Goal: Information Seeking & Learning: Find specific page/section

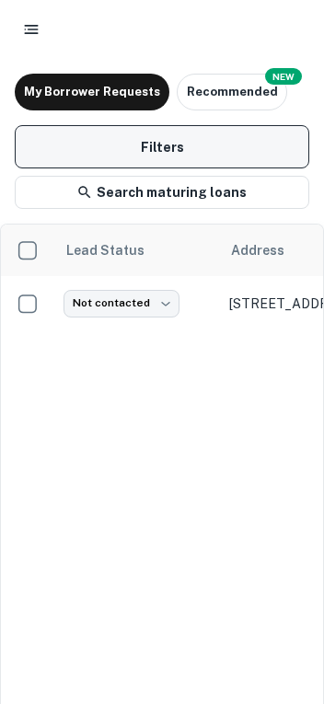
click at [122, 151] on button "Filters" at bounding box center [162, 146] width 295 height 43
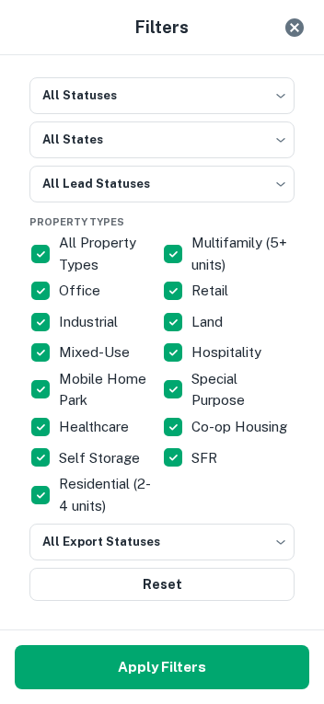
scroll to position [6, 0]
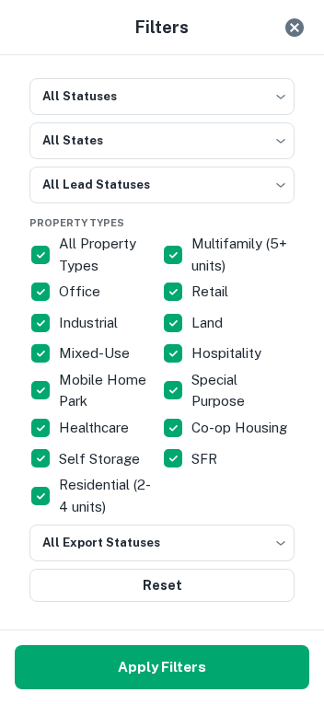
click at [296, 26] on icon "Close" at bounding box center [295, 28] width 22 height 22
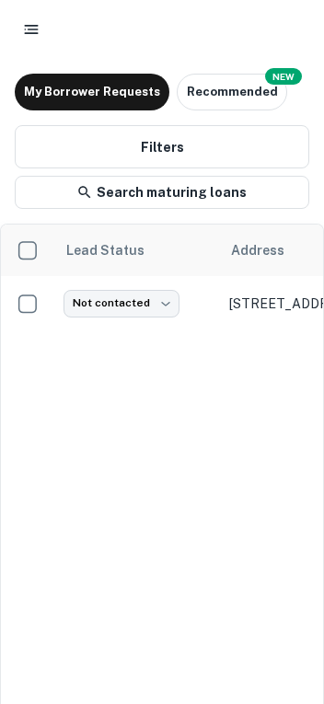
click at [42, 29] on button "button" at bounding box center [31, 29] width 33 height 33
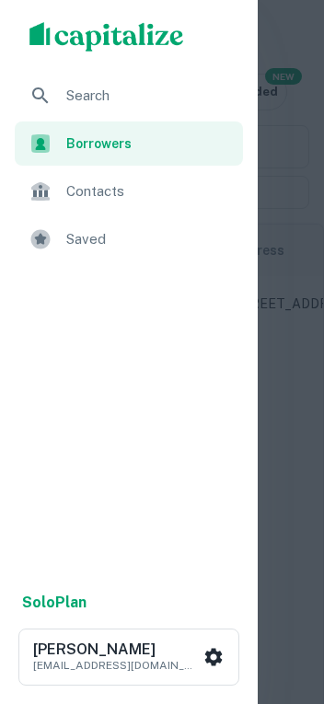
click at [81, 100] on span "Search" at bounding box center [149, 96] width 166 height 22
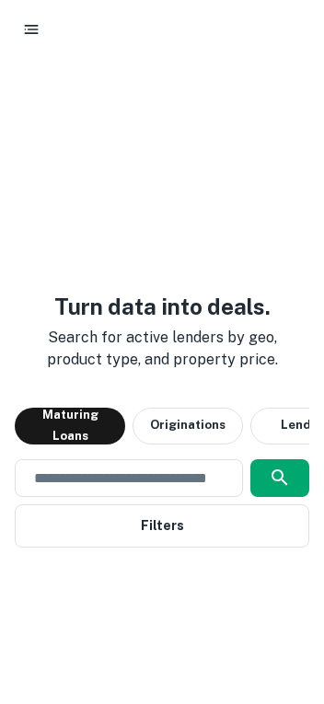
scroll to position [0, 52]
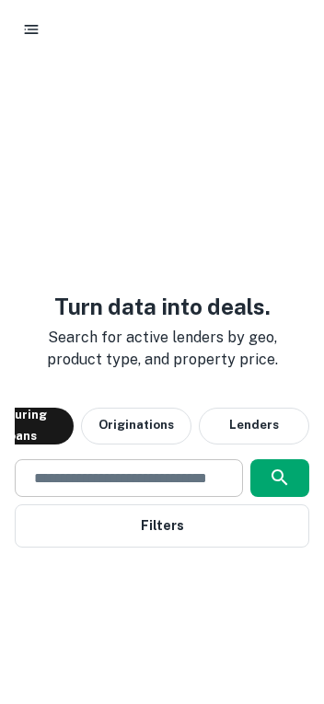
click at [141, 480] on input "text" at bounding box center [129, 478] width 212 height 21
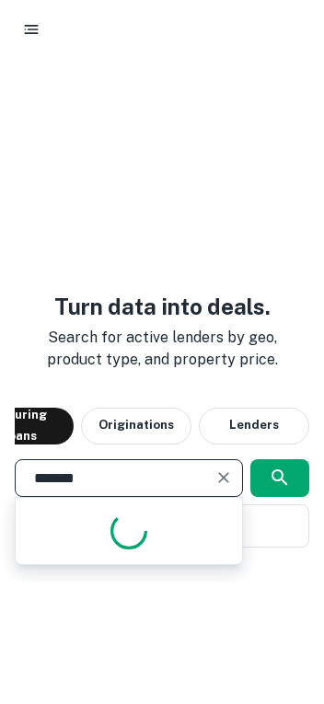
type input "********"
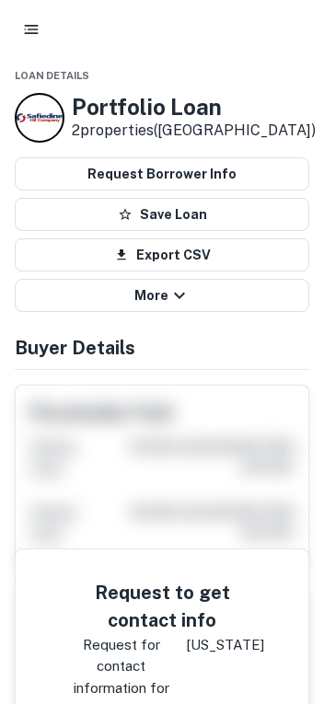
scroll to position [22, 0]
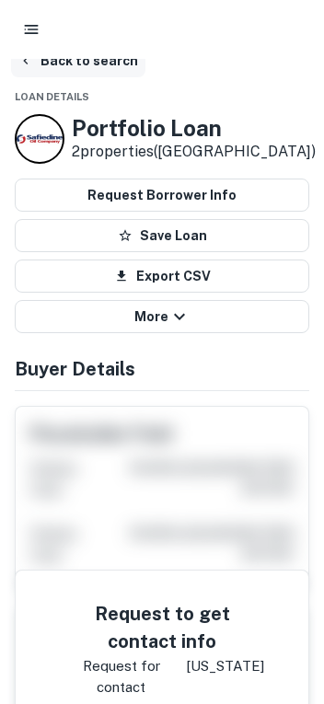
click at [70, 64] on button "Back to search" at bounding box center [78, 60] width 134 height 33
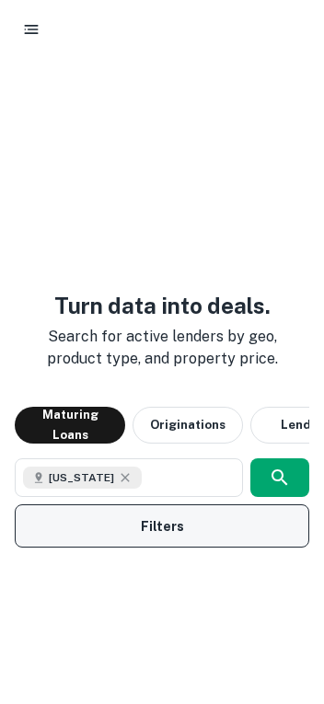
click at [158, 522] on button "Filters" at bounding box center [162, 526] width 295 height 43
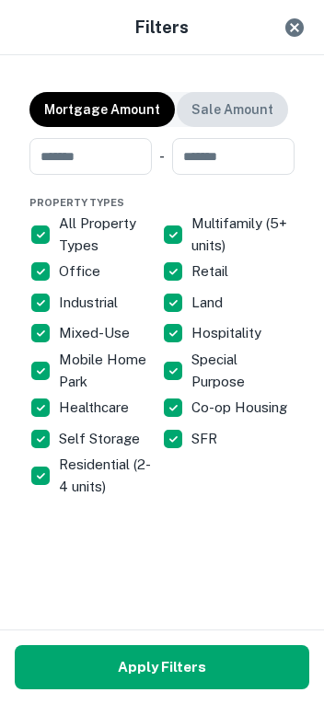
click at [215, 111] on p "Sale Amount" at bounding box center [232, 109] width 82 height 20
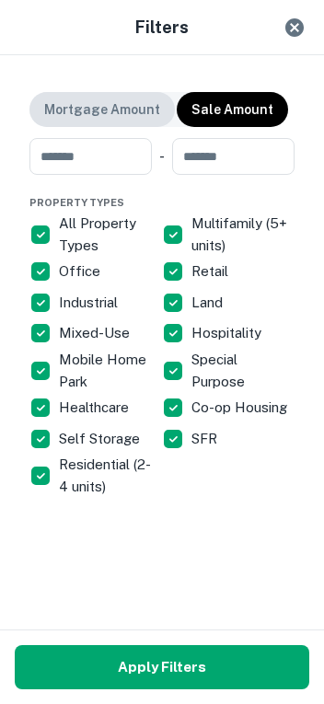
click at [151, 106] on p "Mortgage Amount" at bounding box center [102, 109] width 116 height 20
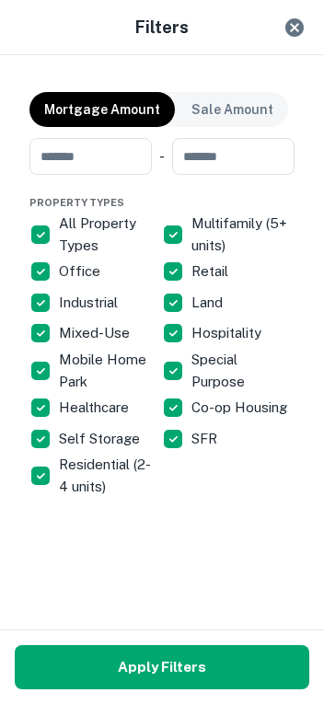
click at [295, 29] on icon "Close" at bounding box center [295, 28] width 22 height 22
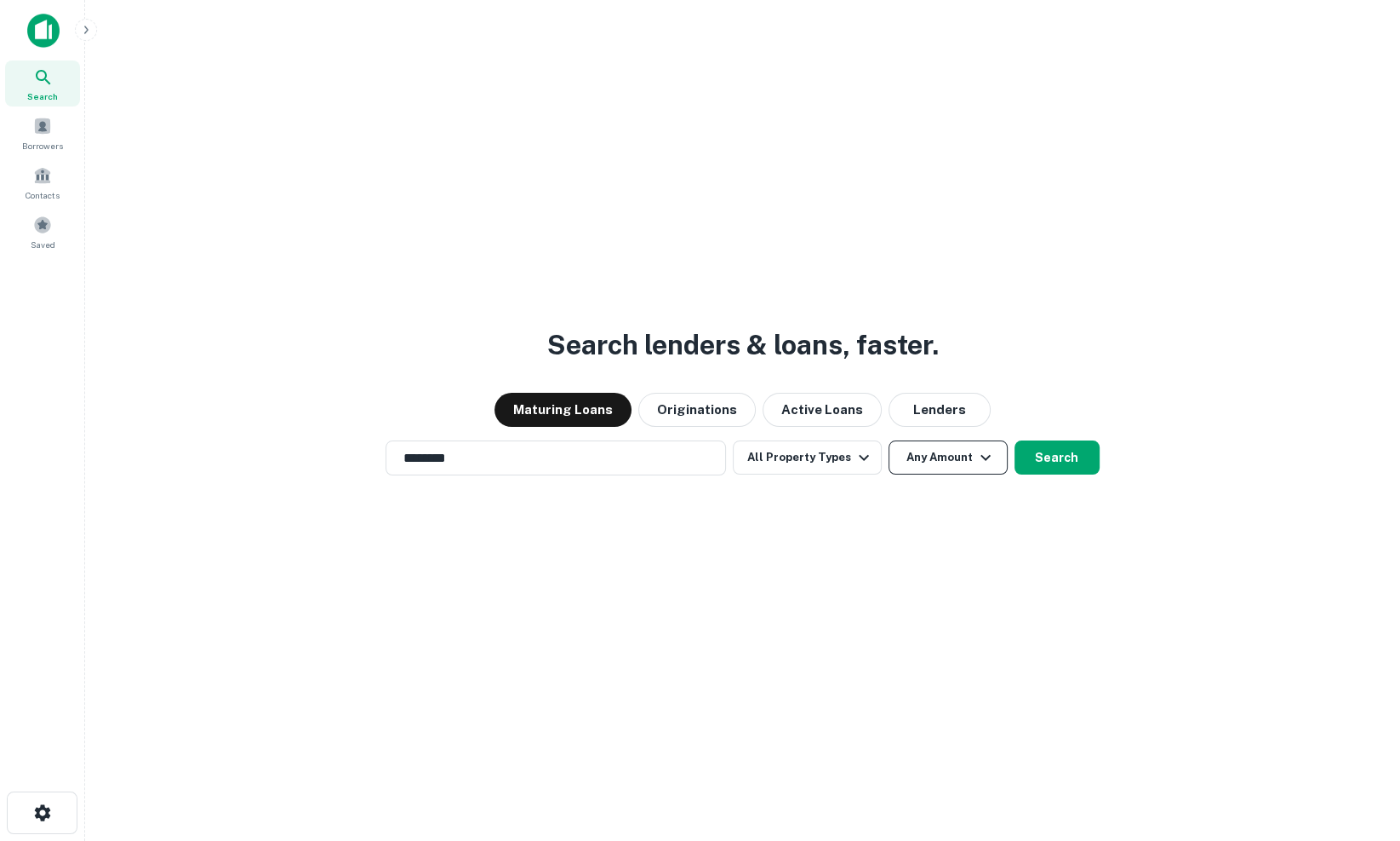
drag, startPoint x: 164, startPoint y: 220, endPoint x: 933, endPoint y: 464, distance: 806.8
click at [299, 464] on button "Any Amount" at bounding box center [948, 457] width 119 height 34
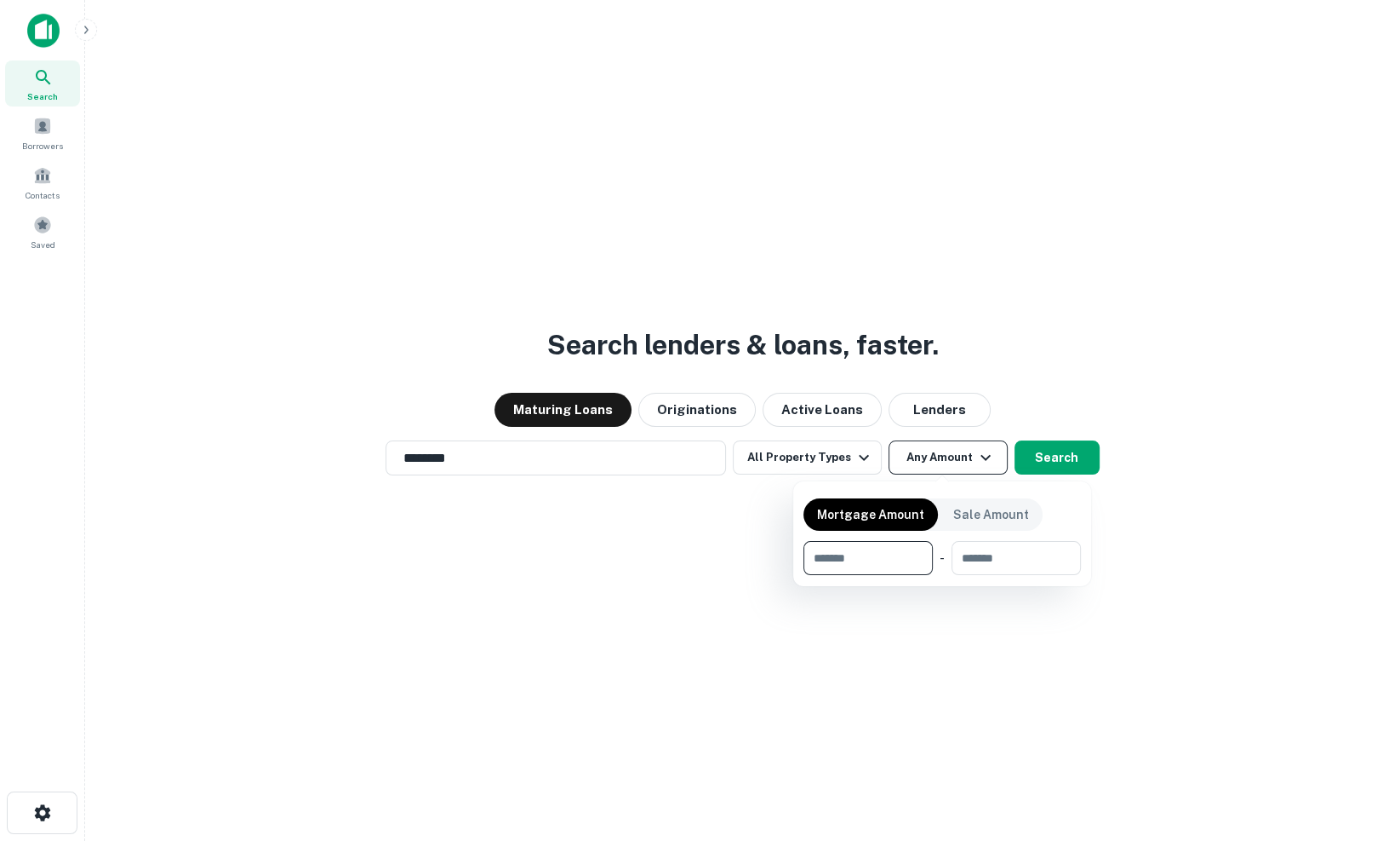
click at [299, 464] on div at bounding box center [700, 420] width 1400 height 841
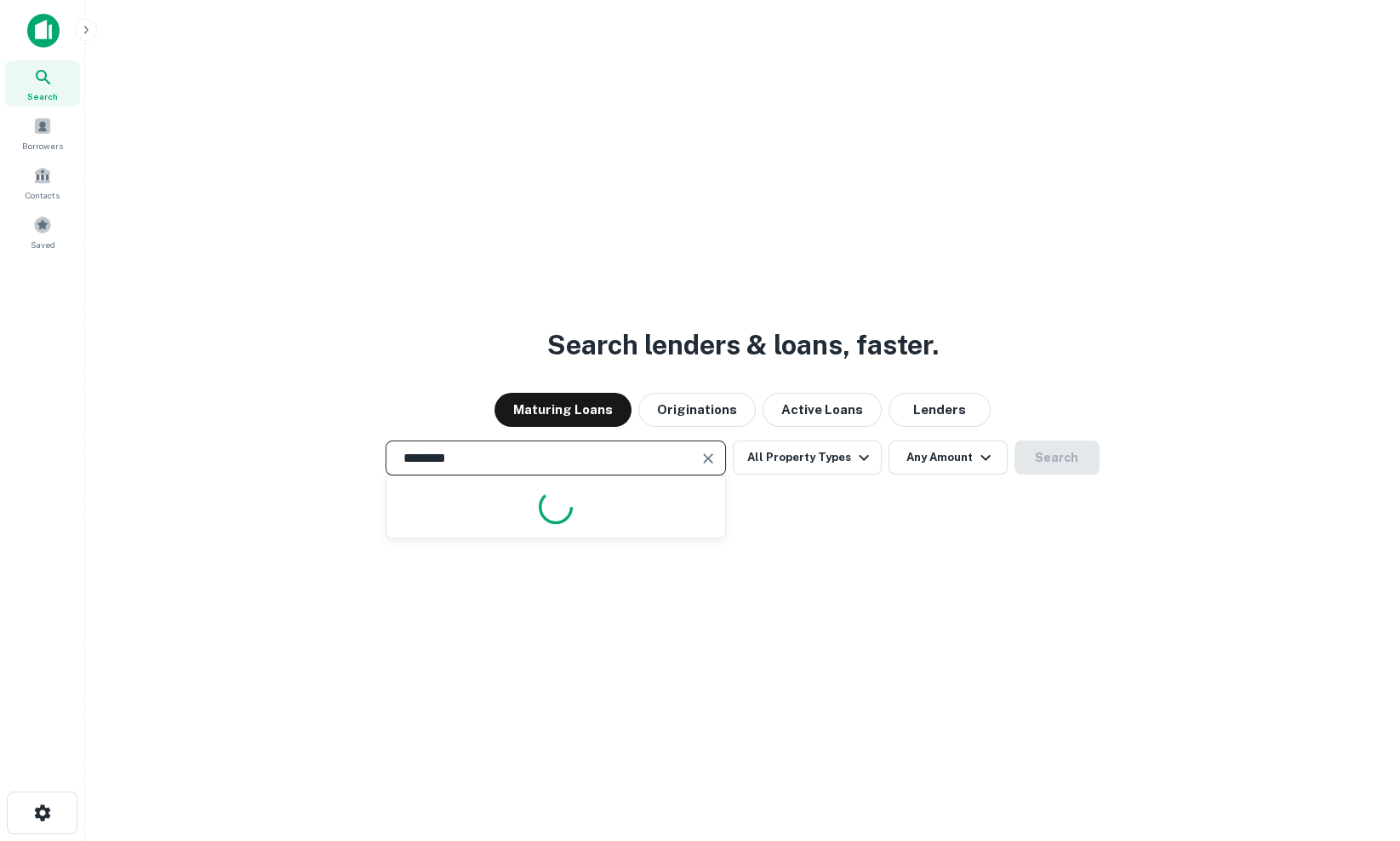
drag, startPoint x: 933, startPoint y: 464, endPoint x: 600, endPoint y: 449, distance: 333.3
click at [299, 449] on input "********" at bounding box center [543, 457] width 300 height 19
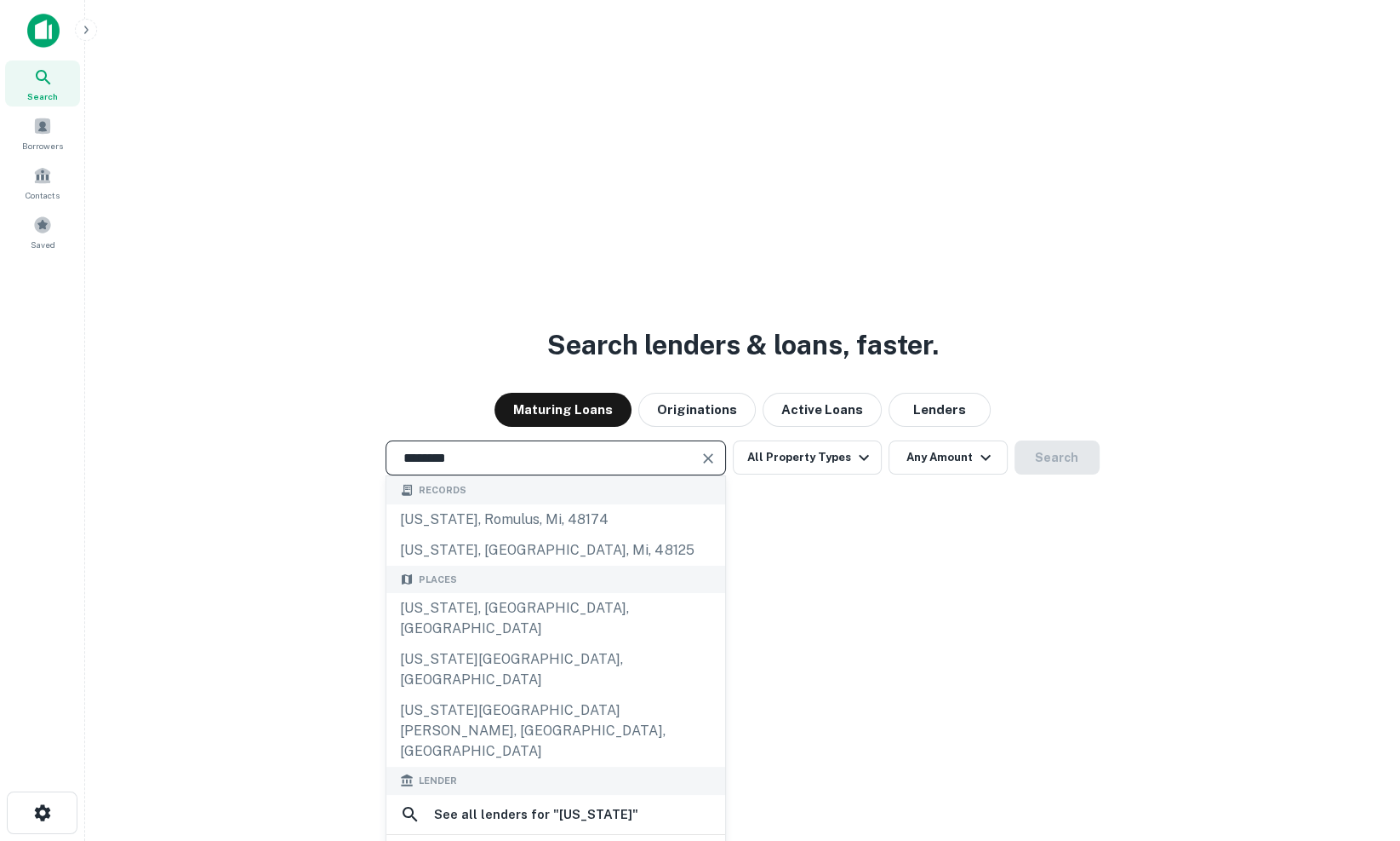
click at [299, 613] on div "[US_STATE], [GEOGRAPHIC_DATA], [GEOGRAPHIC_DATA]" at bounding box center [556, 618] width 338 height 51
type input "**********"
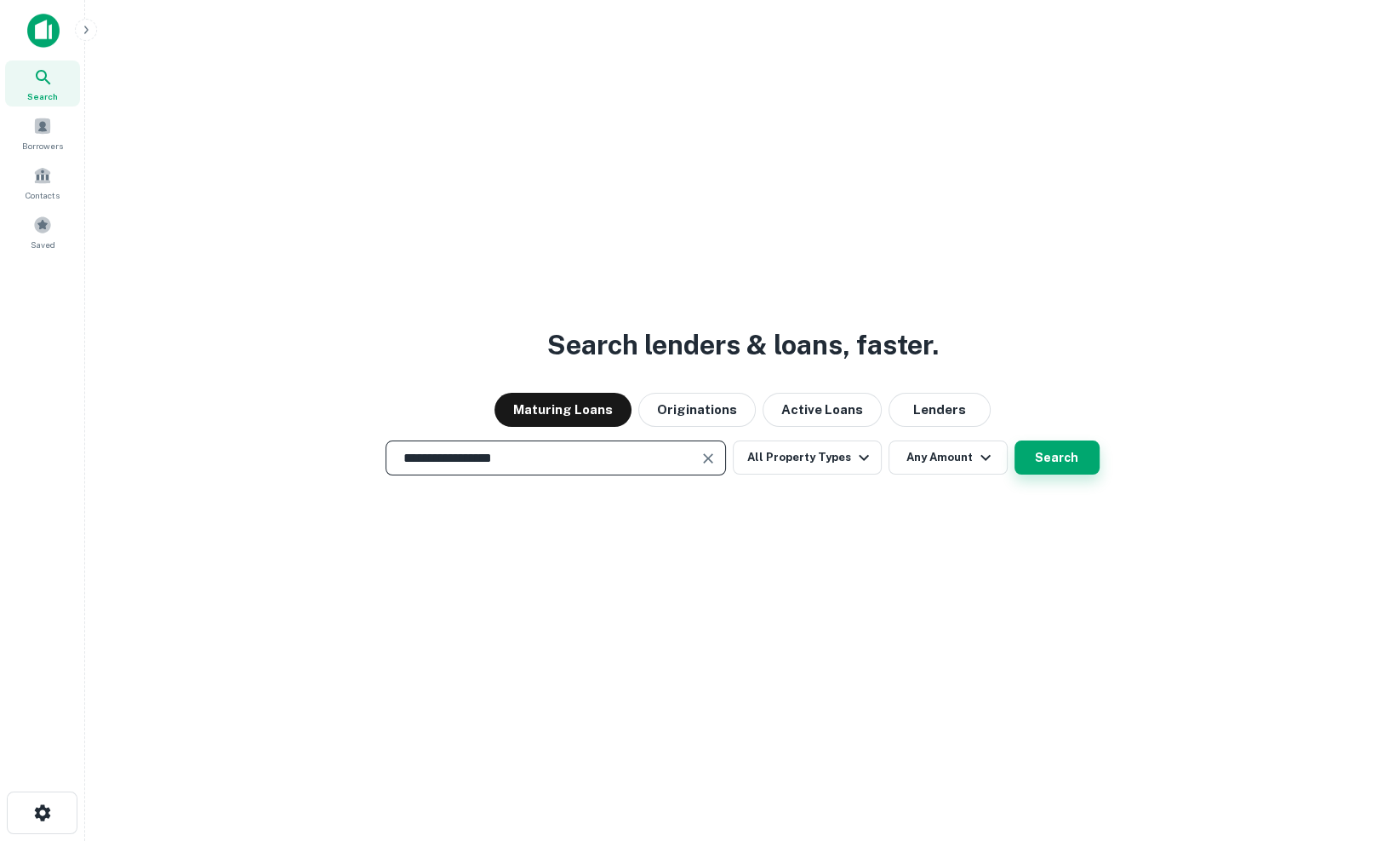
drag, startPoint x: 600, startPoint y: 449, endPoint x: 1062, endPoint y: 457, distance: 462.1
click at [299, 457] on button "Search" at bounding box center [1057, 457] width 85 height 34
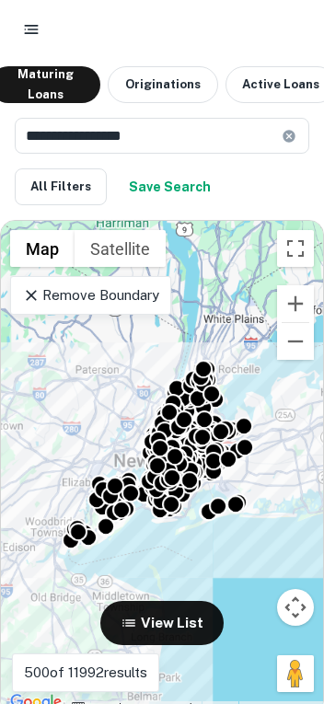
scroll to position [0, 8]
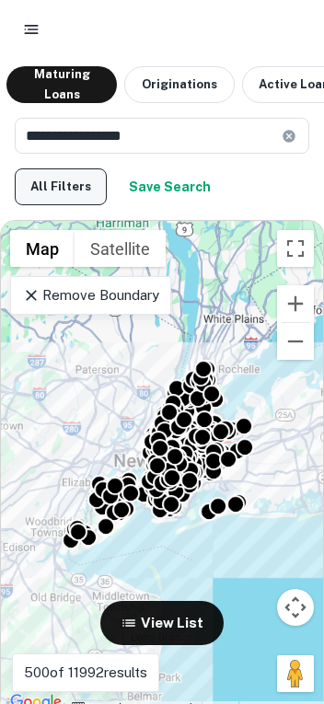
drag, startPoint x: 222, startPoint y: 85, endPoint x: 61, endPoint y: 176, distance: 185.1
click at [61, 176] on button "All Filters" at bounding box center [61, 186] width 92 height 37
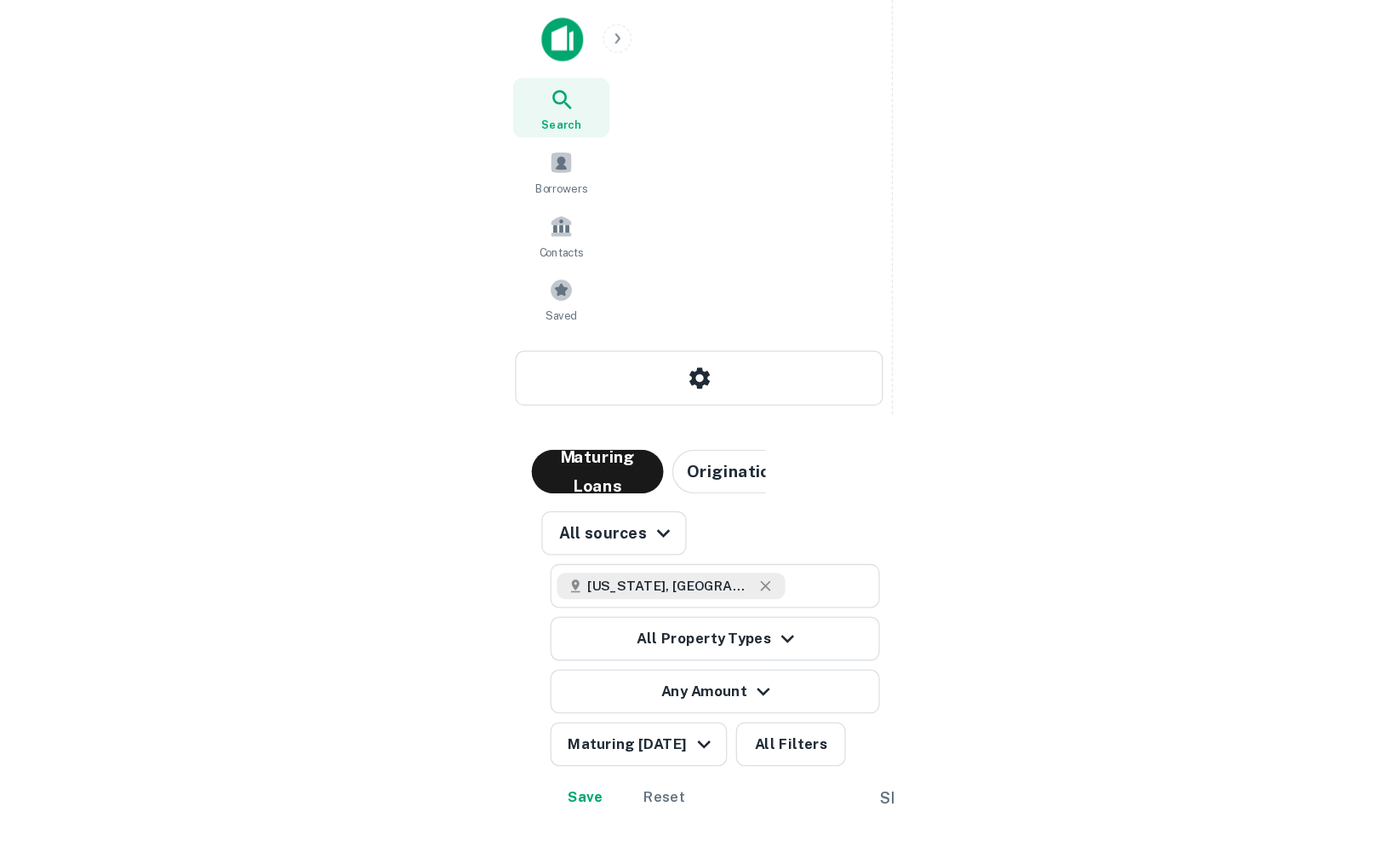
scroll to position [0, 0]
